Goal: Task Accomplishment & Management: Manage account settings

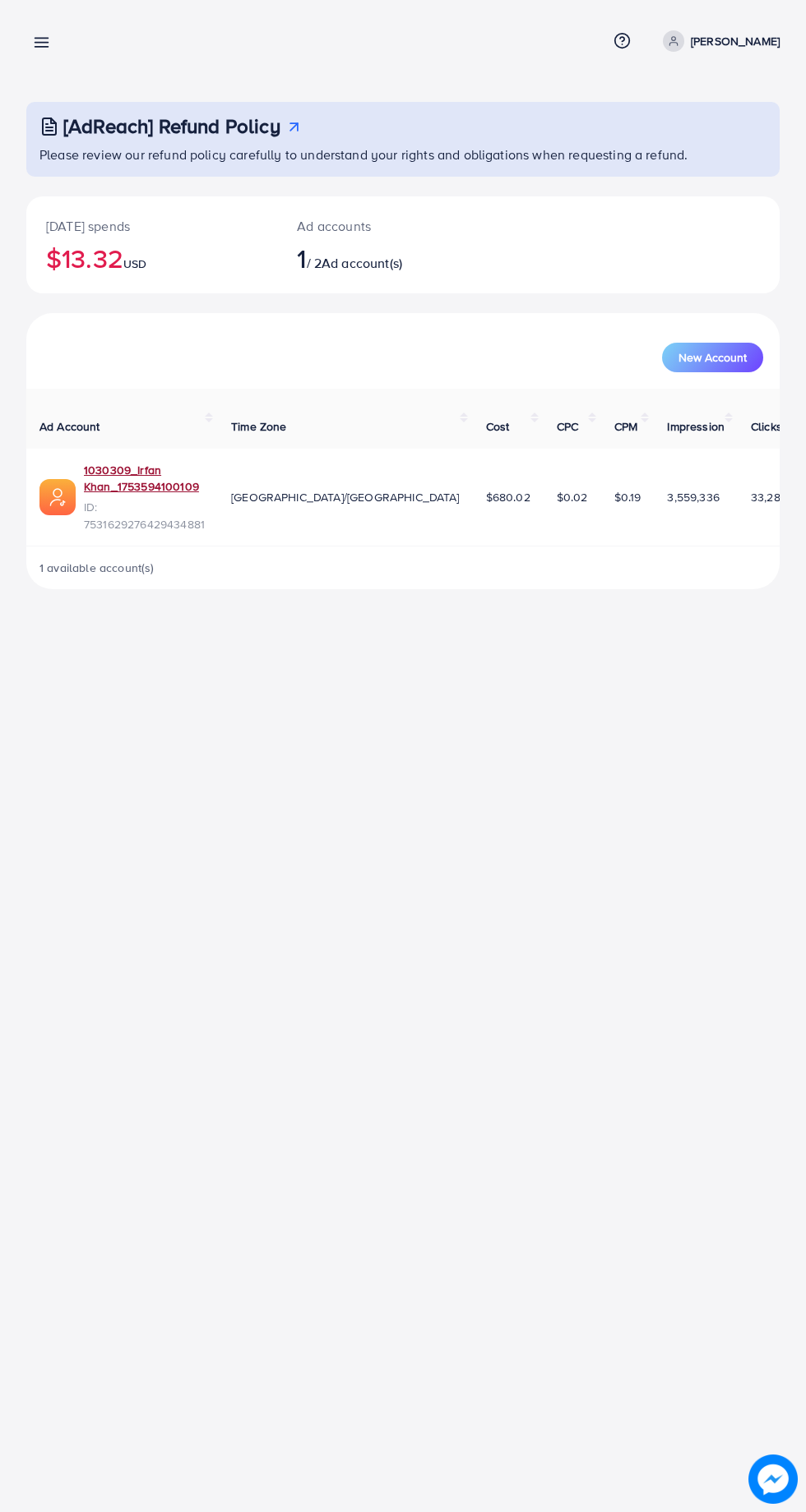
click at [154, 462] on link "1030309_Irfan Khan_1753594100109" at bounding box center [145, 479] width 121 height 33
click at [38, 74] on div "[AdReach] Refund Policy Please review our refund policy carefully to understand…" at bounding box center [403, 308] width 806 height 615
click at [46, 40] on icon at bounding box center [42, 42] width 18 height 18
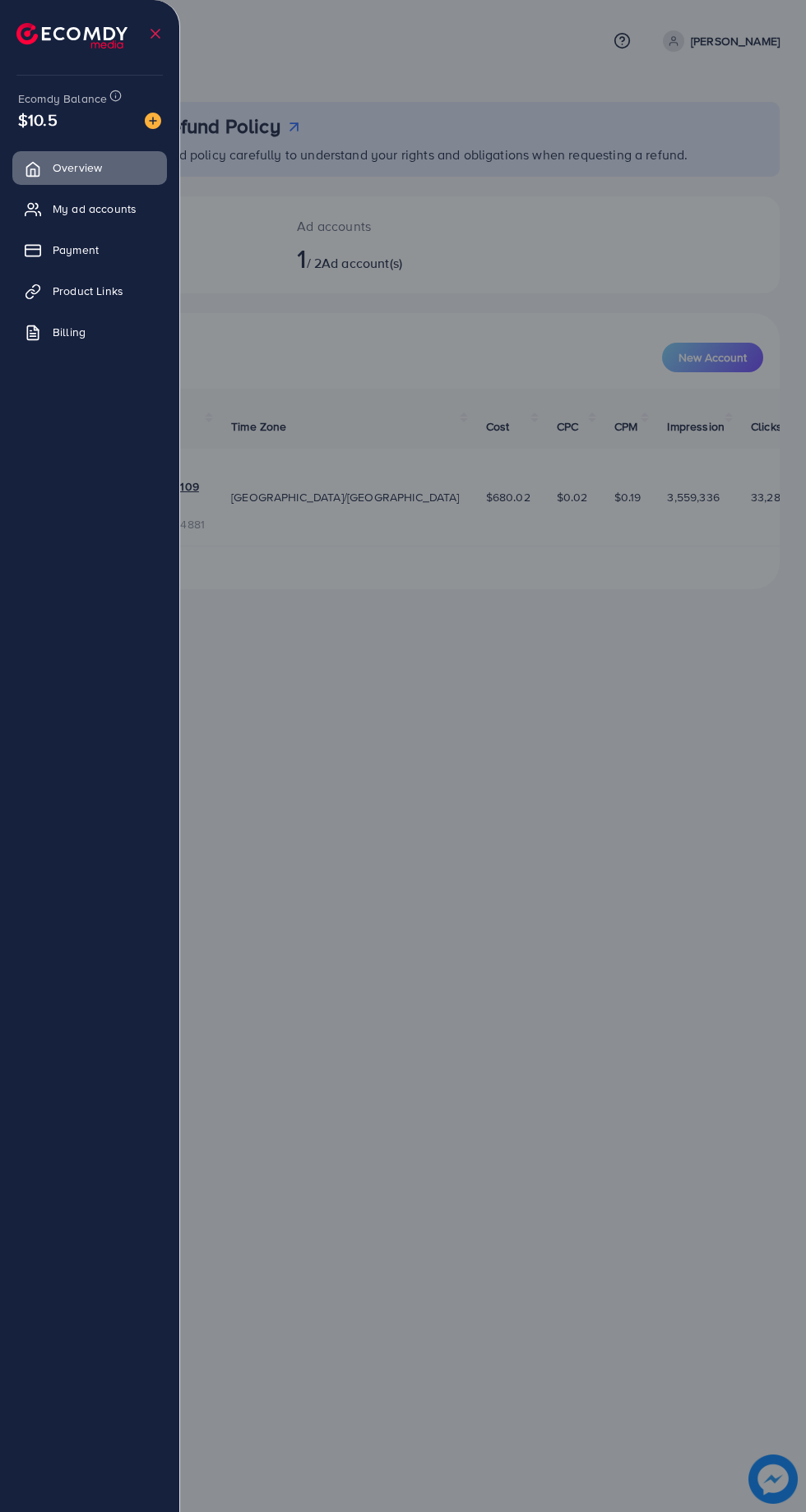
click at [52, 33] on img at bounding box center [72, 35] width 111 height 25
click at [122, 217] on link "My ad accounts" at bounding box center [89, 209] width 154 height 33
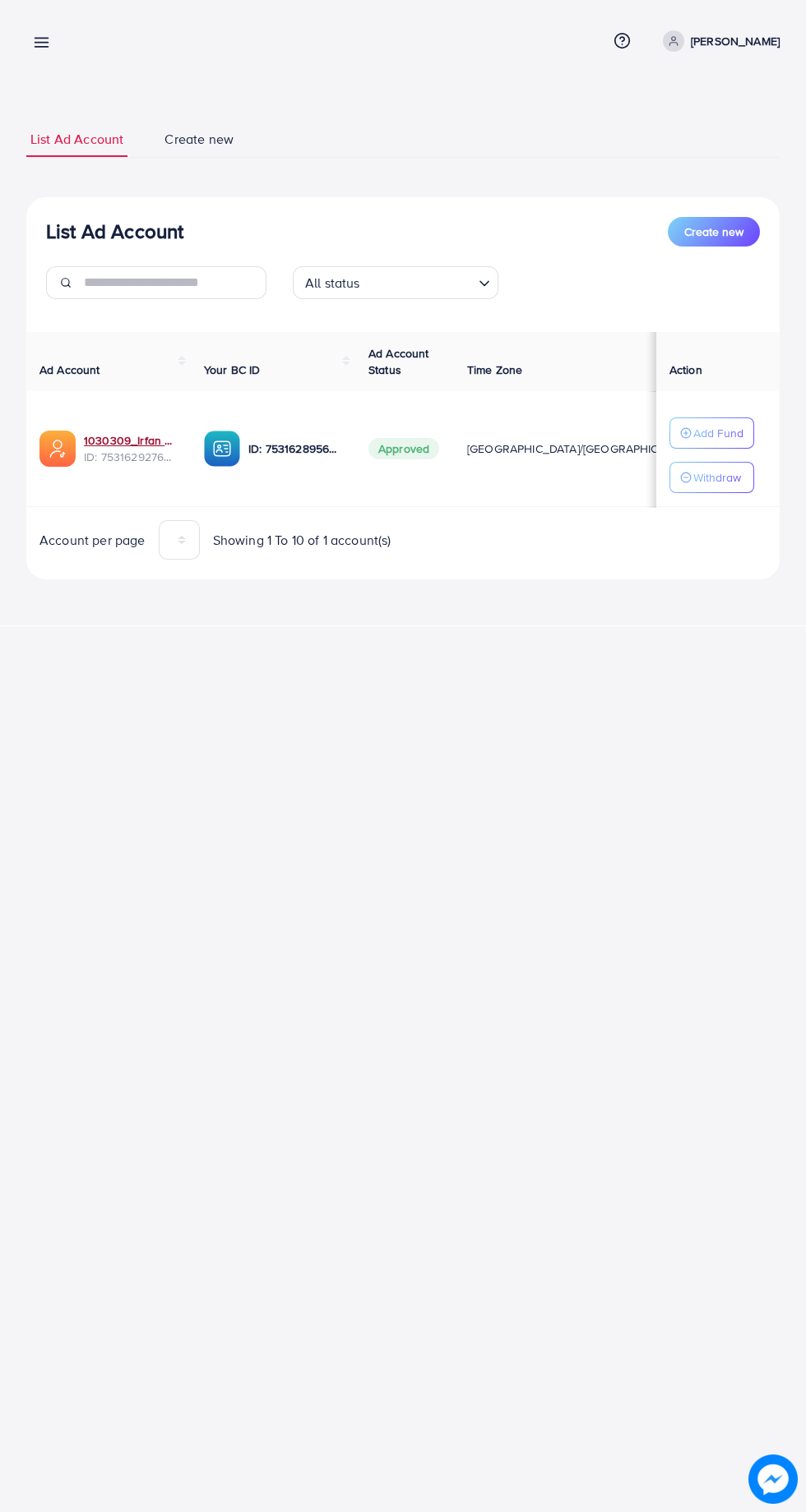
click at [151, 445] on link "1030309_Irfan Khan_1753594100109" at bounding box center [131, 440] width 94 height 17
click at [113, 441] on link "1030309_Irfan Khan_1753594100109" at bounding box center [131, 440] width 94 height 17
